Goal: Navigation & Orientation: Find specific page/section

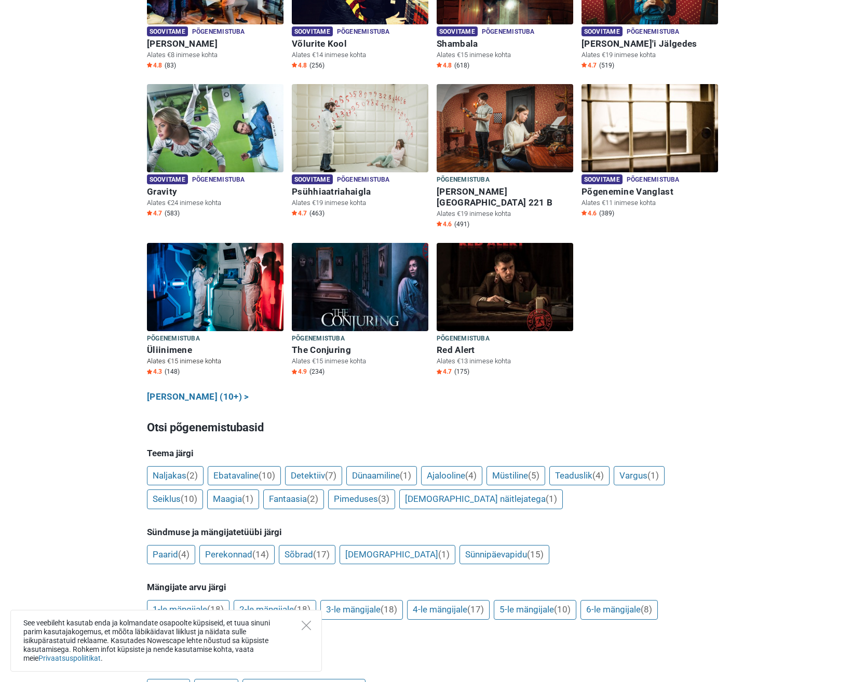
scroll to position [467, 0]
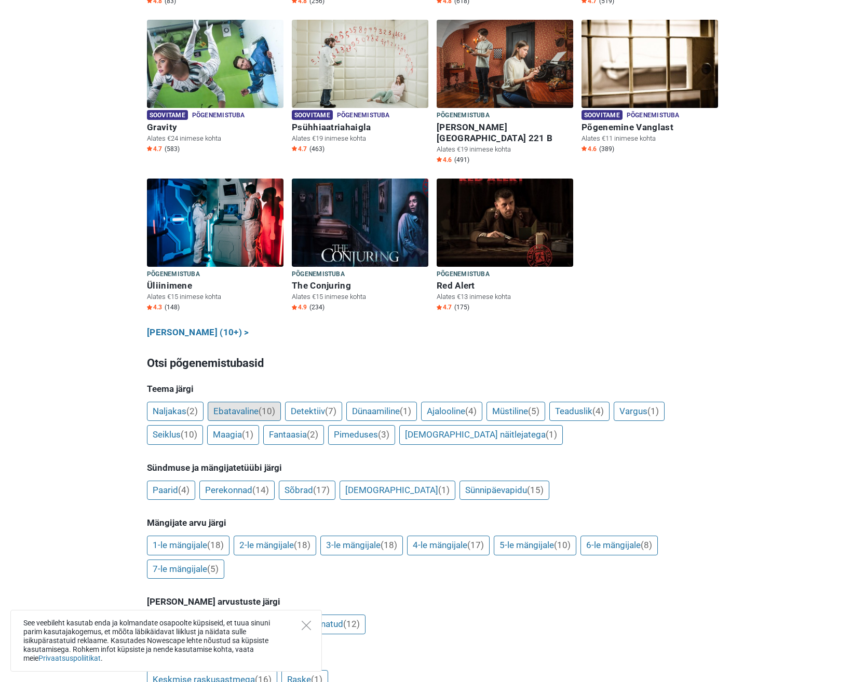
click at [236, 402] on link "Ebatavaline (10)" at bounding box center [244, 412] width 73 height 20
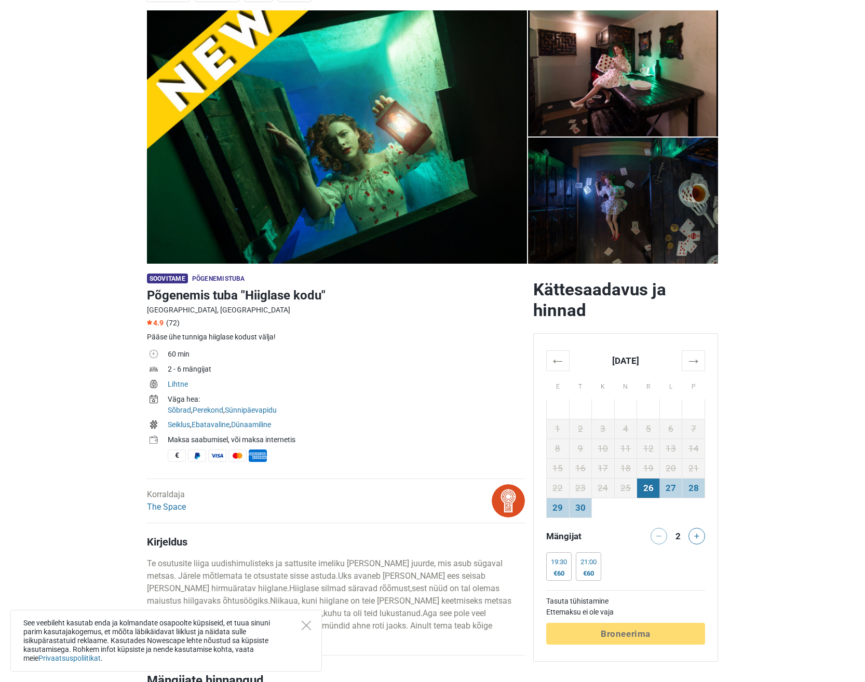
scroll to position [52, 0]
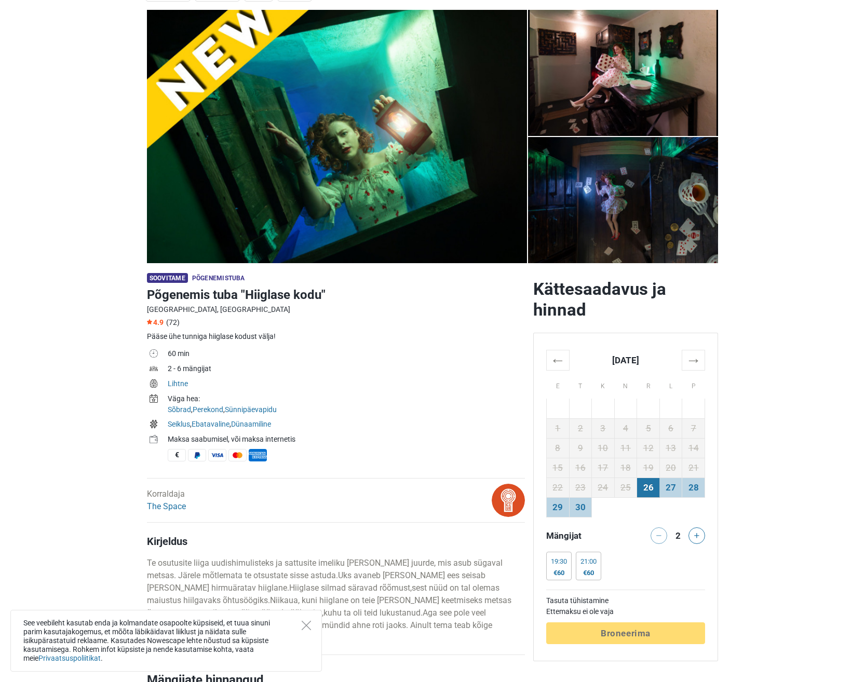
drag, startPoint x: 164, startPoint y: 367, endPoint x: 225, endPoint y: 366, distance: 61.3
click at [225, 366] on tr "2 - 6 mängijat" at bounding box center [336, 370] width 378 height 15
drag, startPoint x: 225, startPoint y: 366, endPoint x: 470, endPoint y: 409, distance: 247.9
click at [470, 409] on td "Väga hea: Sõbrad , Perekond , Sünnipäevapidu" at bounding box center [346, 405] width 357 height 25
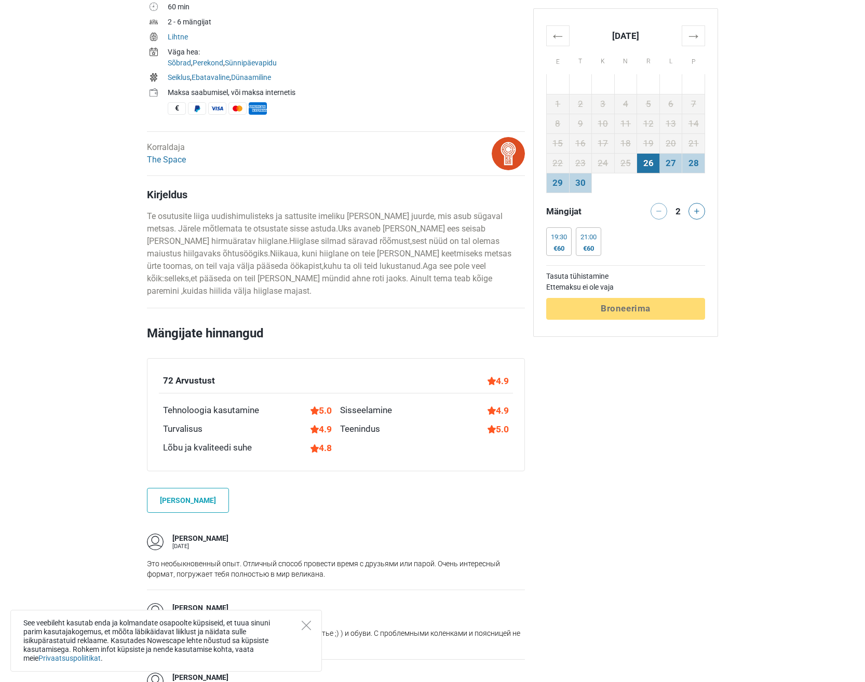
scroll to position [416, 0]
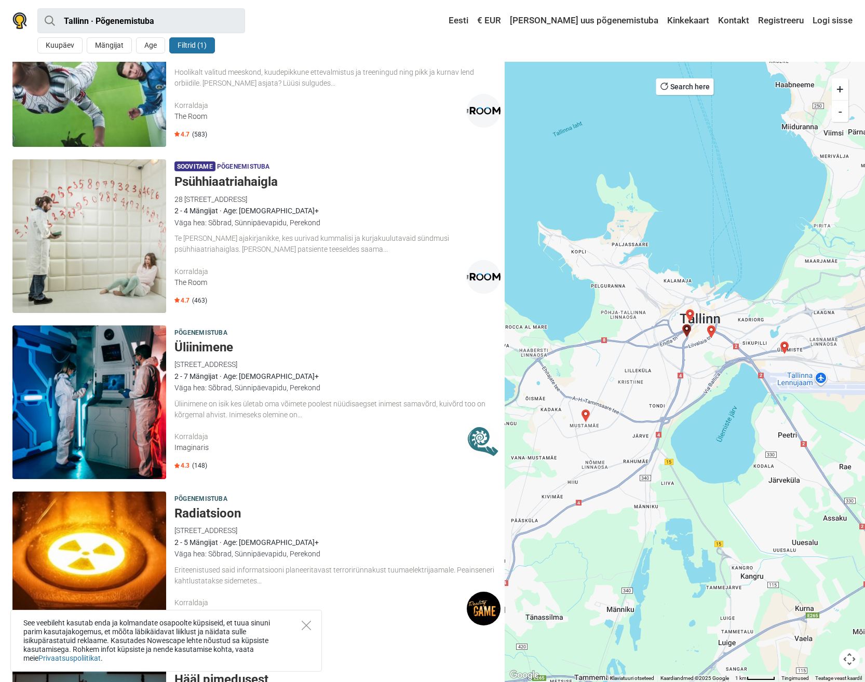
scroll to position [623, 0]
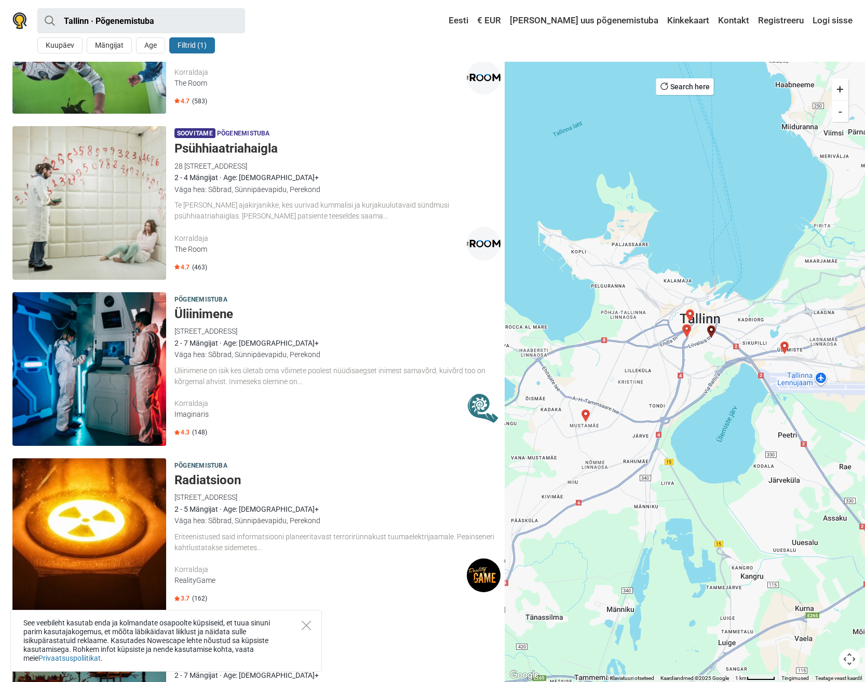
click at [199, 318] on h5 "Üliinimene" at bounding box center [338, 314] width 326 height 15
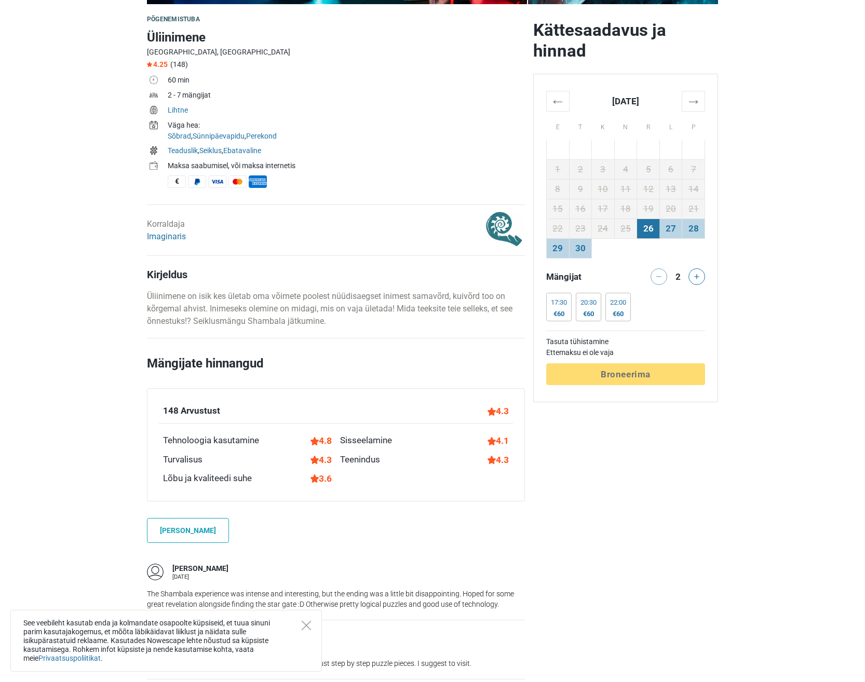
scroll to position [312, 0]
click at [175, 236] on link "Imaginaris" at bounding box center [166, 236] width 39 height 10
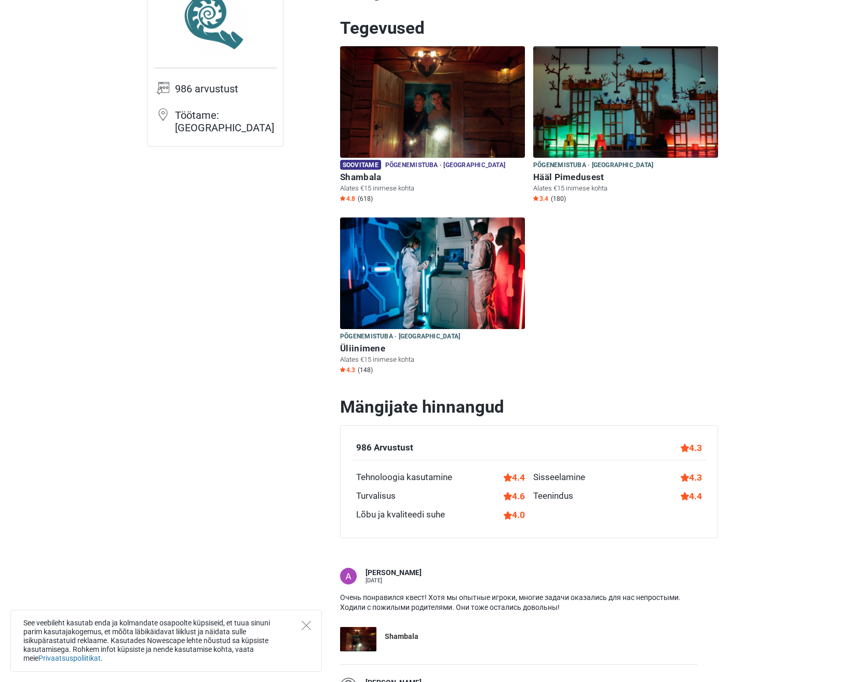
scroll to position [104, 0]
